Goal: Task Accomplishment & Management: Use online tool/utility

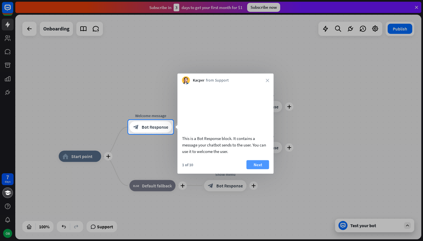
click at [256, 169] on button "Next" at bounding box center [257, 164] width 23 height 9
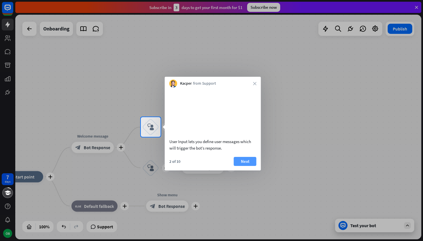
click at [251, 166] on button "Next" at bounding box center [245, 161] width 23 height 9
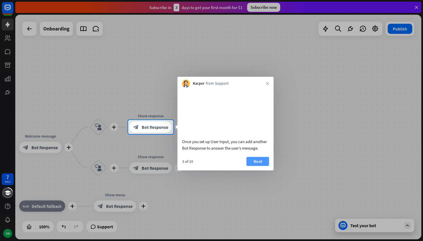
click at [251, 166] on button "Next" at bounding box center [257, 161] width 23 height 9
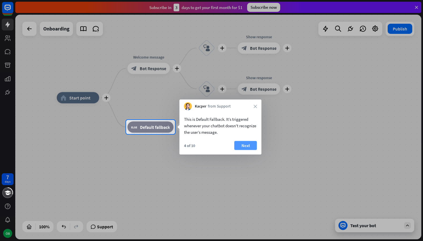
click at [247, 146] on button "Next" at bounding box center [245, 145] width 23 height 9
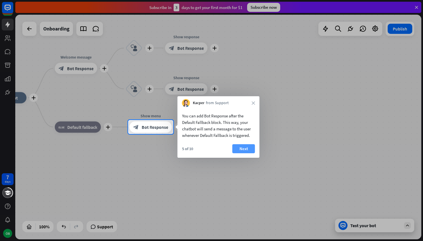
click at [247, 147] on button "Next" at bounding box center [243, 148] width 23 height 9
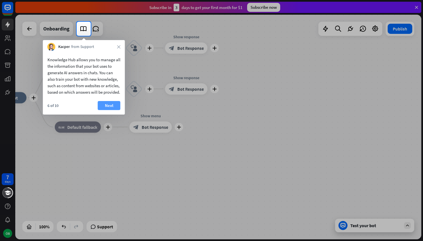
click at [114, 110] on button "Next" at bounding box center [109, 105] width 23 height 9
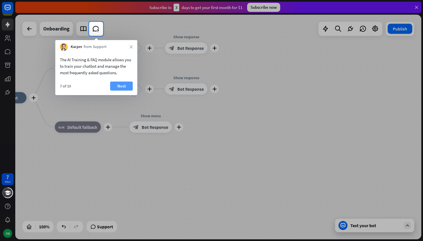
click at [120, 87] on button "Next" at bounding box center [121, 86] width 23 height 9
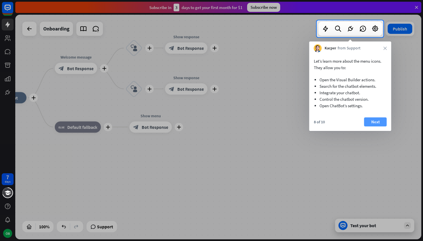
click at [373, 123] on button "Next" at bounding box center [375, 122] width 23 height 9
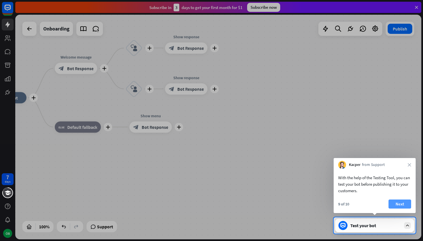
click at [396, 205] on button "Next" at bounding box center [399, 204] width 23 height 9
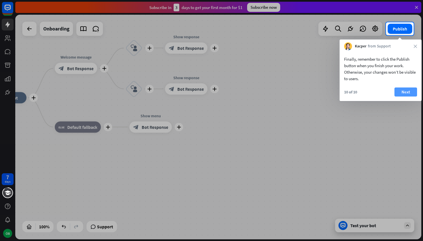
click at [404, 94] on button "Next" at bounding box center [405, 92] width 23 height 9
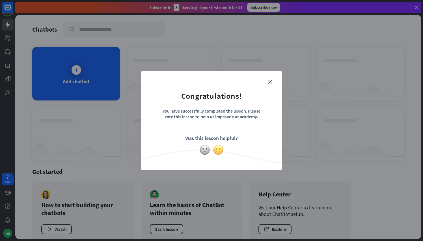
click at [218, 149] on img at bounding box center [218, 150] width 11 height 11
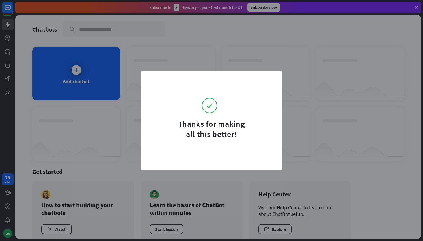
click at [273, 81] on form "Thanks for making all this better!" at bounding box center [211, 108] width 127 height 61
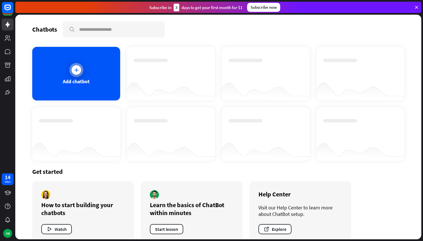
click at [61, 88] on div "Add chatbot" at bounding box center [76, 74] width 88 height 54
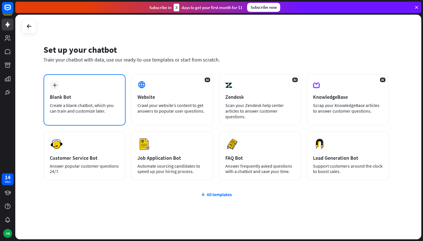
click at [82, 90] on div "plus Blank Bot Create a blank chatbot, which you can train and customize later." at bounding box center [85, 99] width 82 height 51
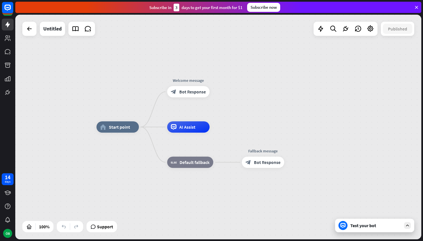
click at [361, 228] on div "Test your bot" at bounding box center [375, 226] width 51 height 6
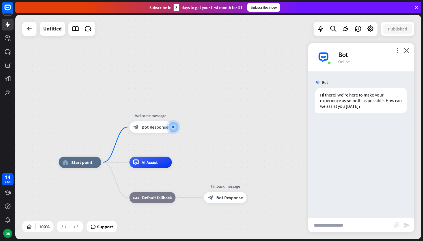
drag, startPoint x: 369, startPoint y: 60, endPoint x: 346, endPoint y: 57, distance: 23.7
click at [346, 57] on div "Bot Online" at bounding box center [372, 57] width 69 height 14
click at [349, 181] on div "Bot Hi there! We're here to make your experience as smooth as possible. How can…" at bounding box center [361, 144] width 106 height 147
click at [340, 224] on input "text" at bounding box center [351, 225] width 86 height 14
click at [23, 30] on div at bounding box center [29, 29] width 14 height 14
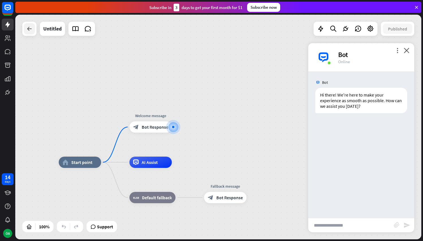
click at [31, 28] on icon at bounding box center [29, 28] width 7 height 7
